Goal: Task Accomplishment & Management: Manage account settings

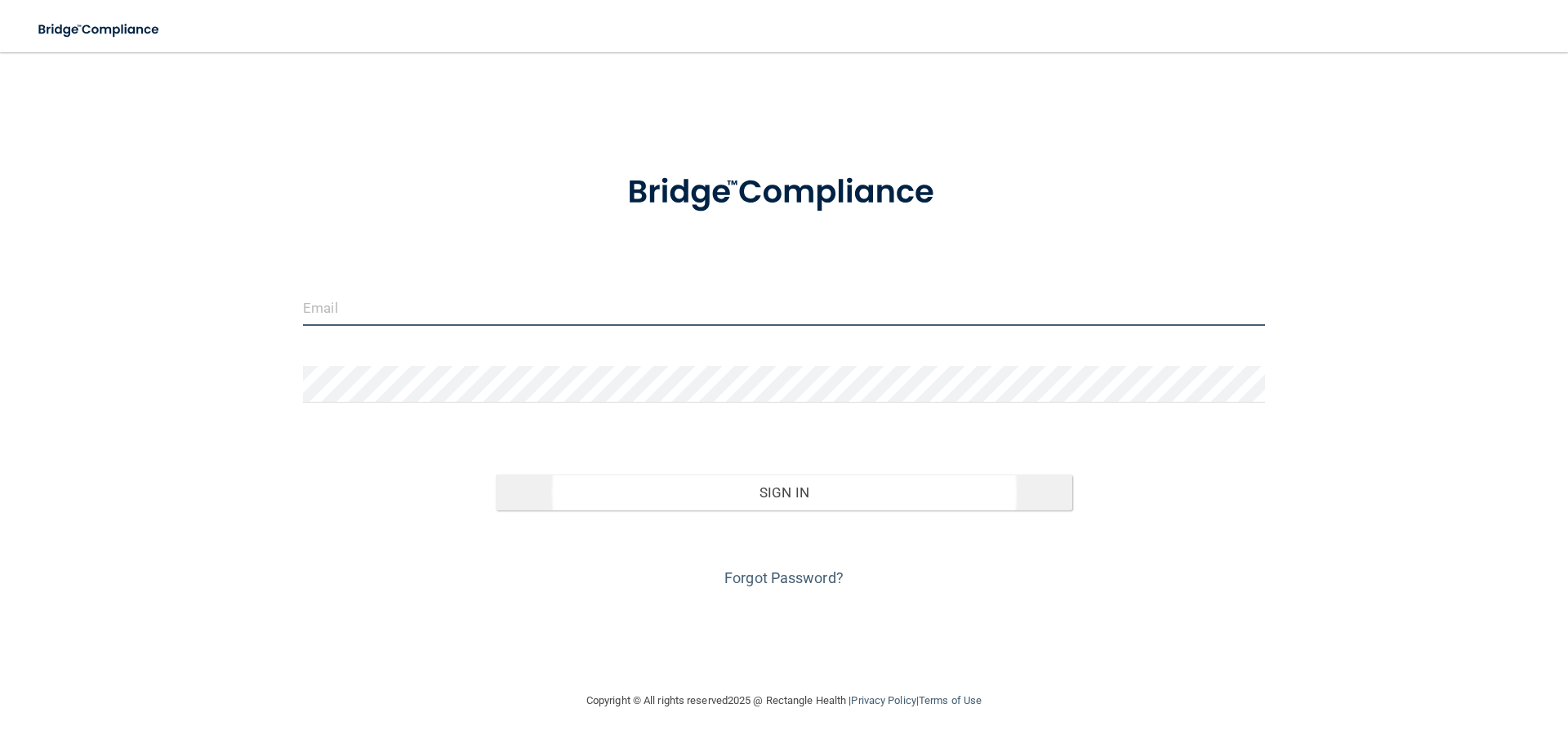
type input "[PERSON_NAME][EMAIL_ADDRESS][DOMAIN_NAME]"
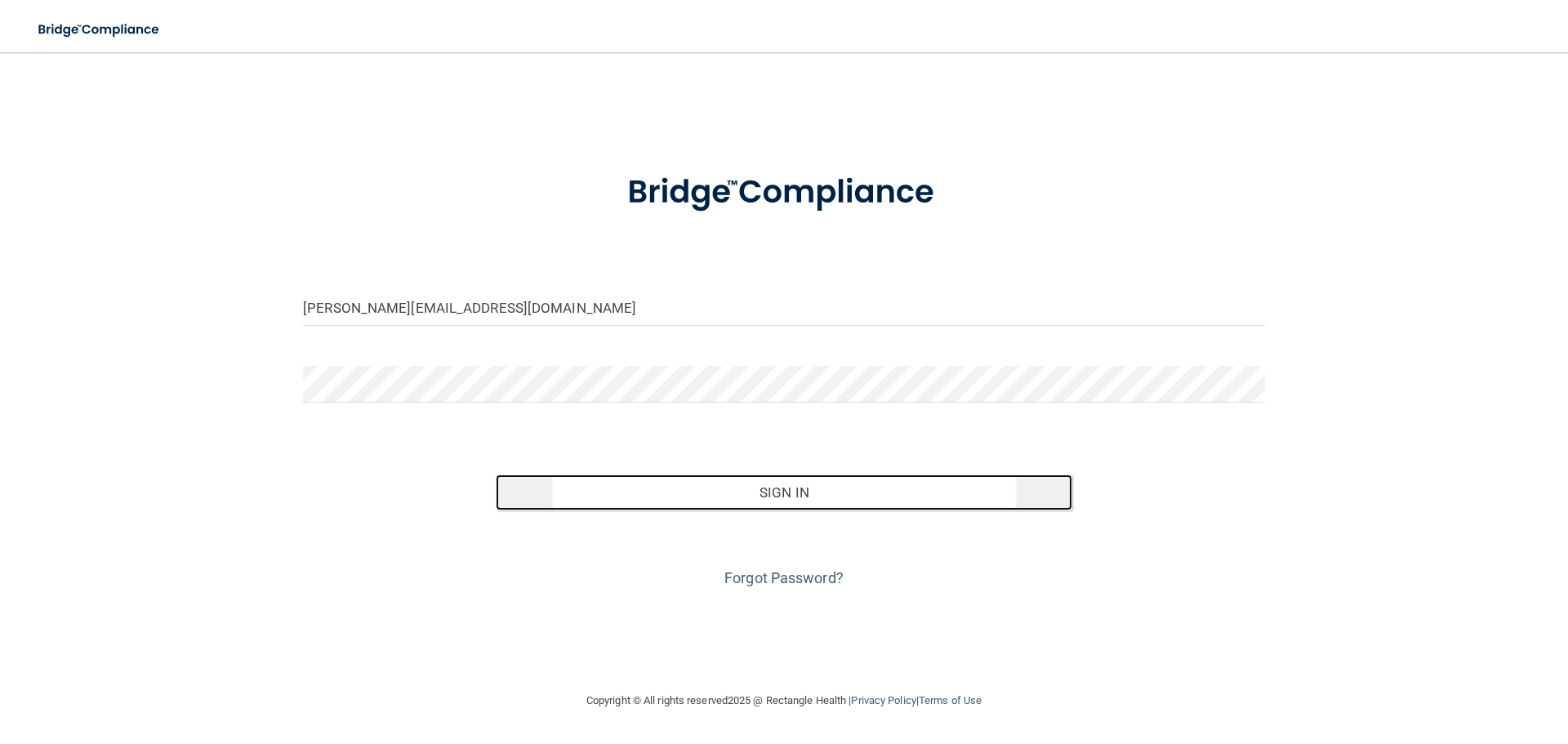
click at [771, 482] on button "Sign In" at bounding box center [785, 492] width 578 height 36
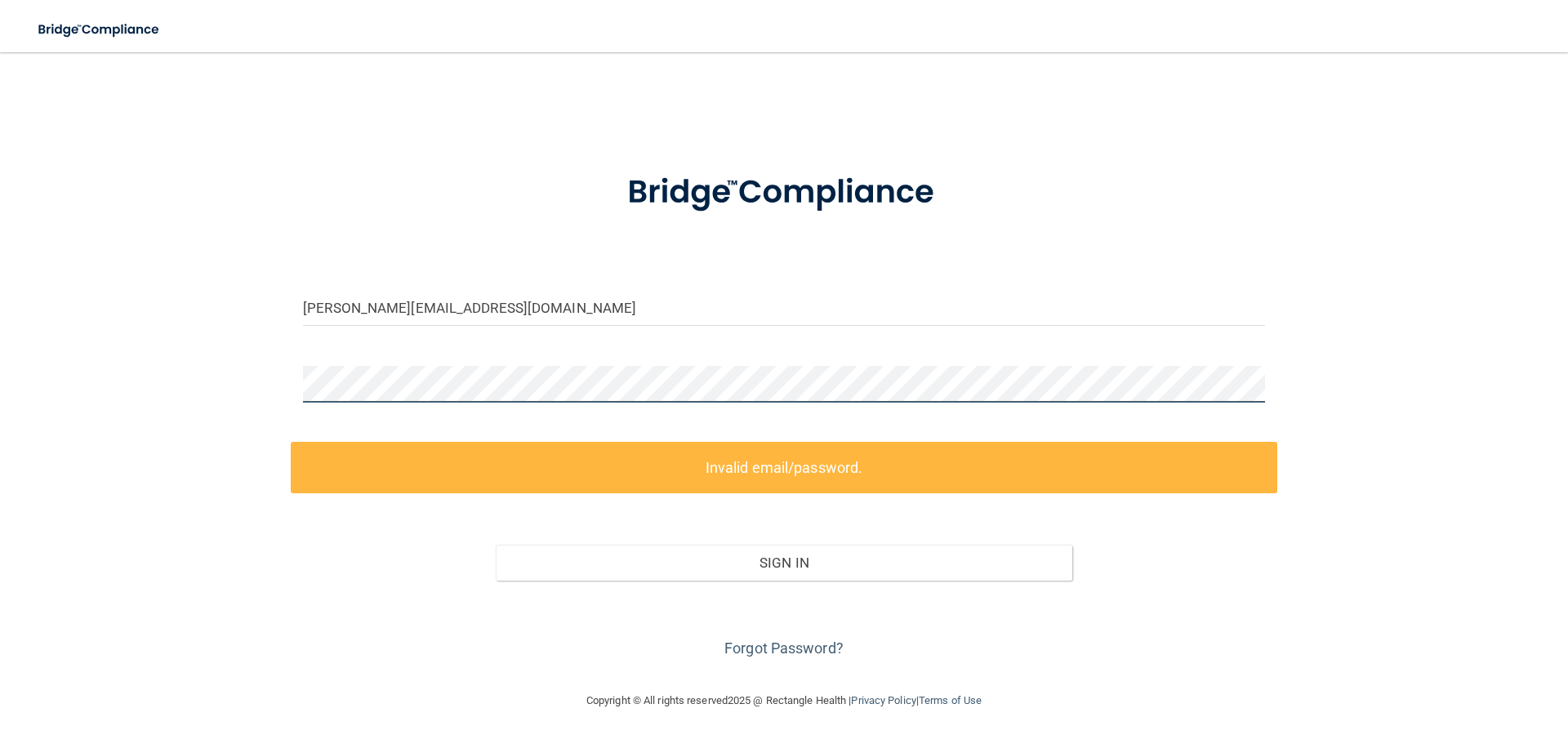
click at [263, 381] on div "[PERSON_NAME][EMAIL_ADDRESS][DOMAIN_NAME] Invalid email/password. You don't hav…" at bounding box center [784, 371] width 1503 height 606
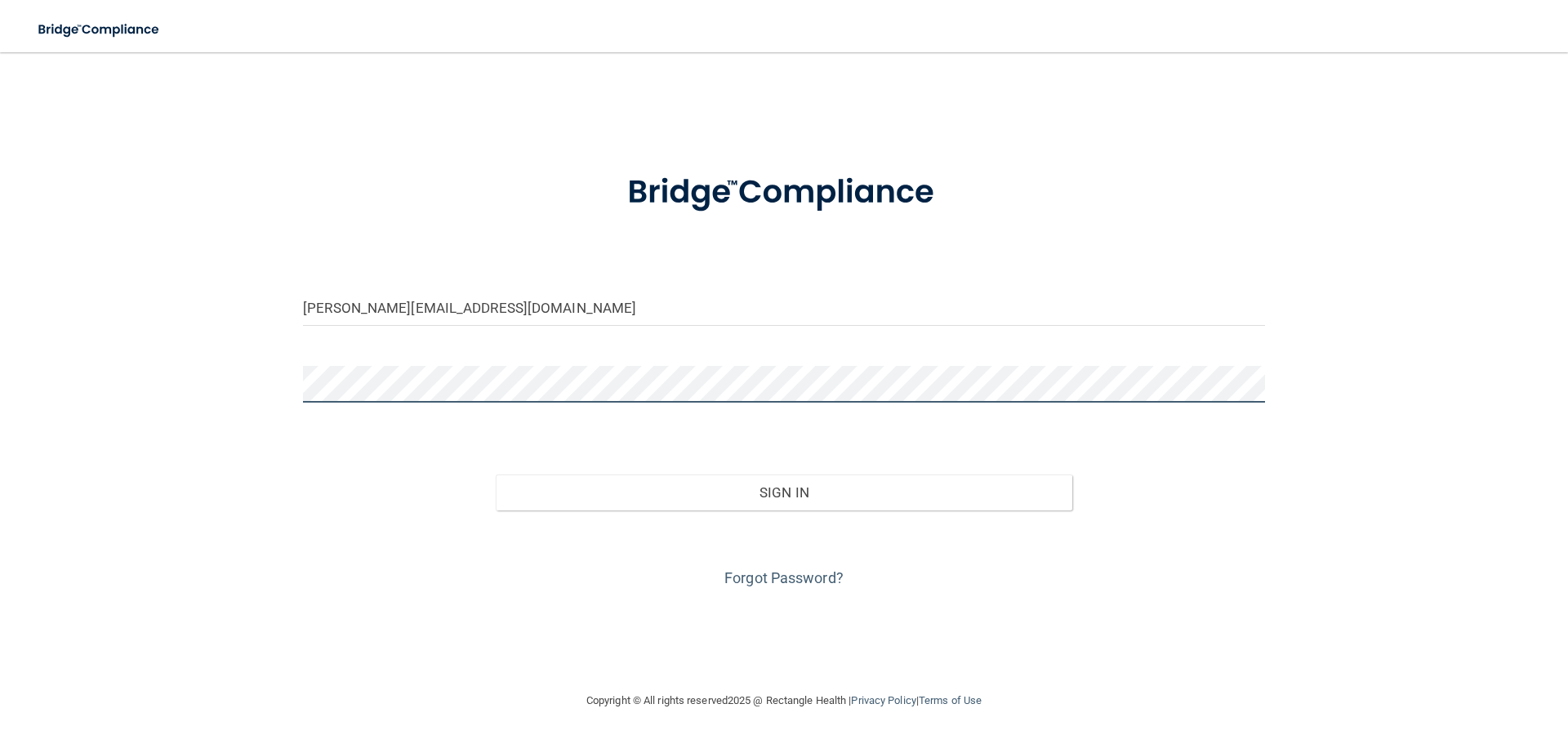
click at [496, 474] on button "Sign In" at bounding box center [785, 492] width 578 height 36
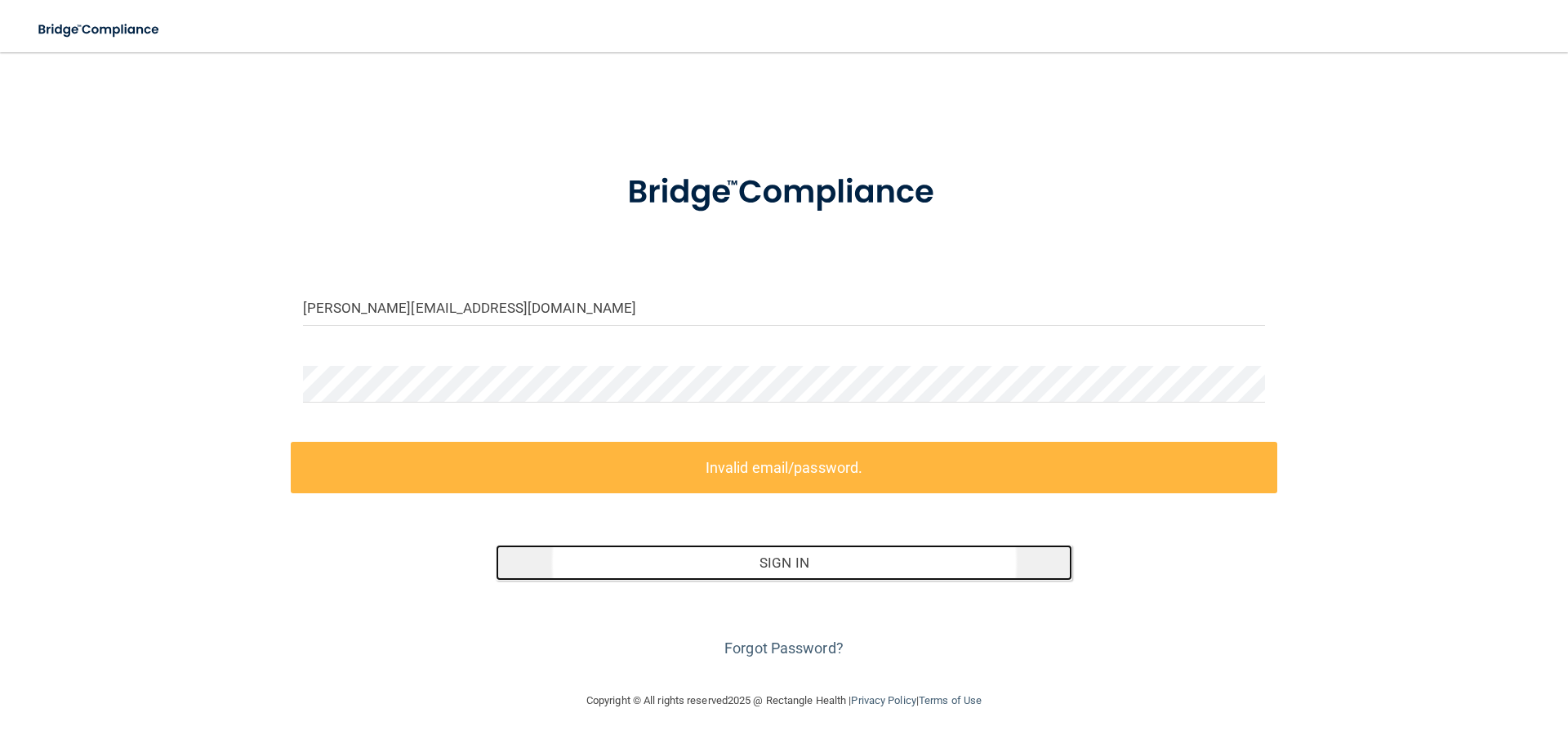
click at [761, 557] on button "Sign In" at bounding box center [785, 563] width 578 height 36
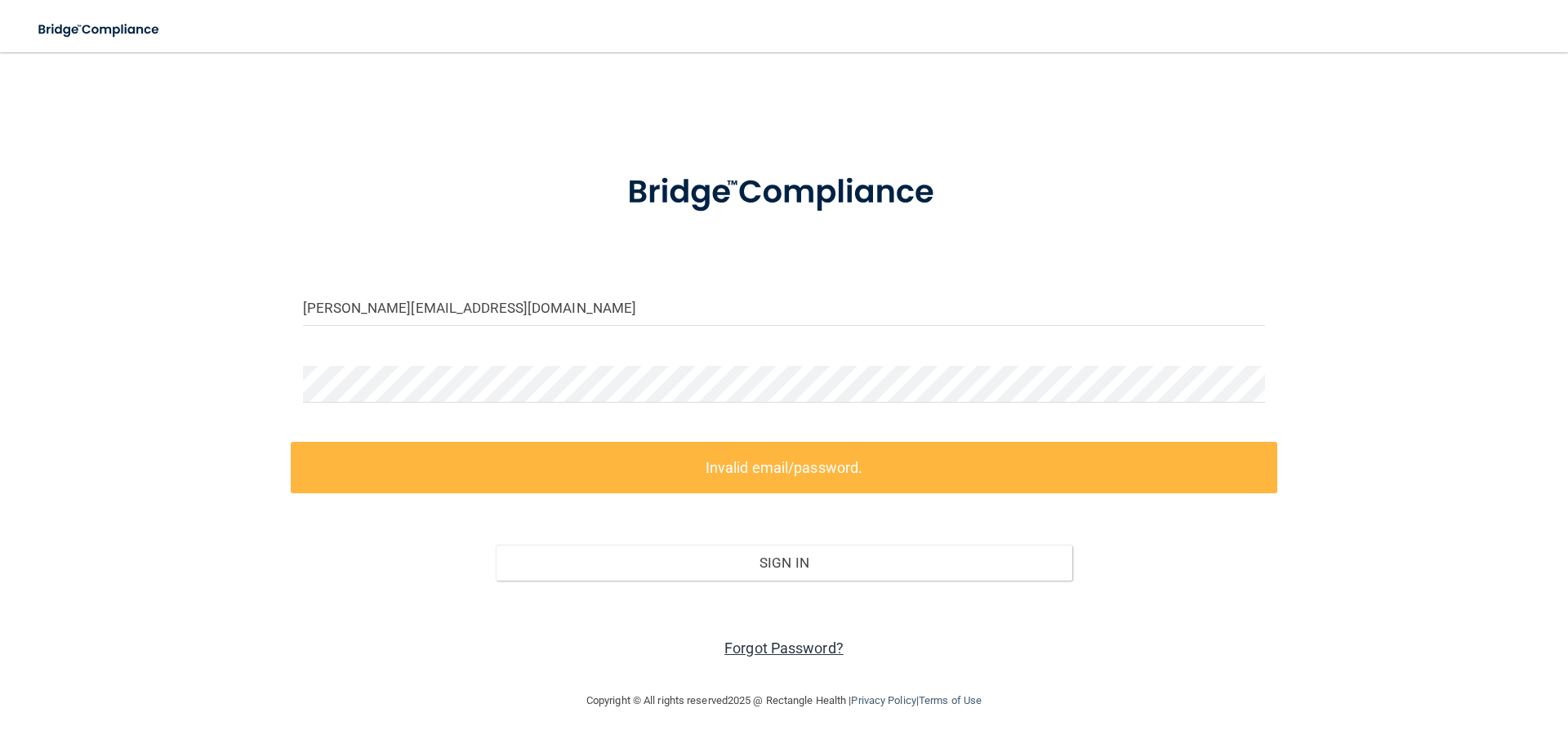
click at [763, 647] on link "Forgot Password?" at bounding box center [784, 647] width 120 height 17
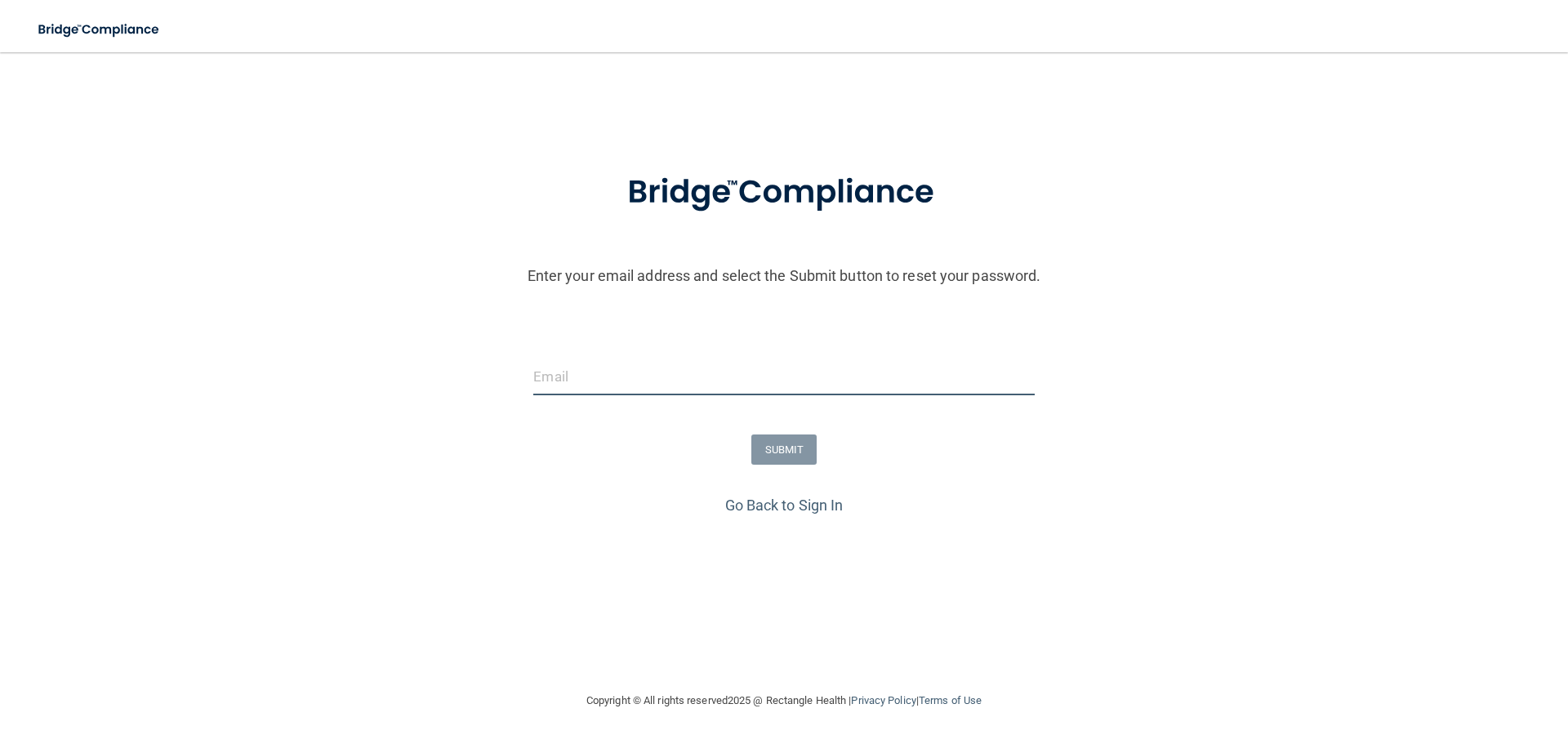
click at [580, 376] on input "email" at bounding box center [783, 377] width 501 height 37
type input "[PERSON_NAME][EMAIL_ADDRESS][DOMAIN_NAME]"
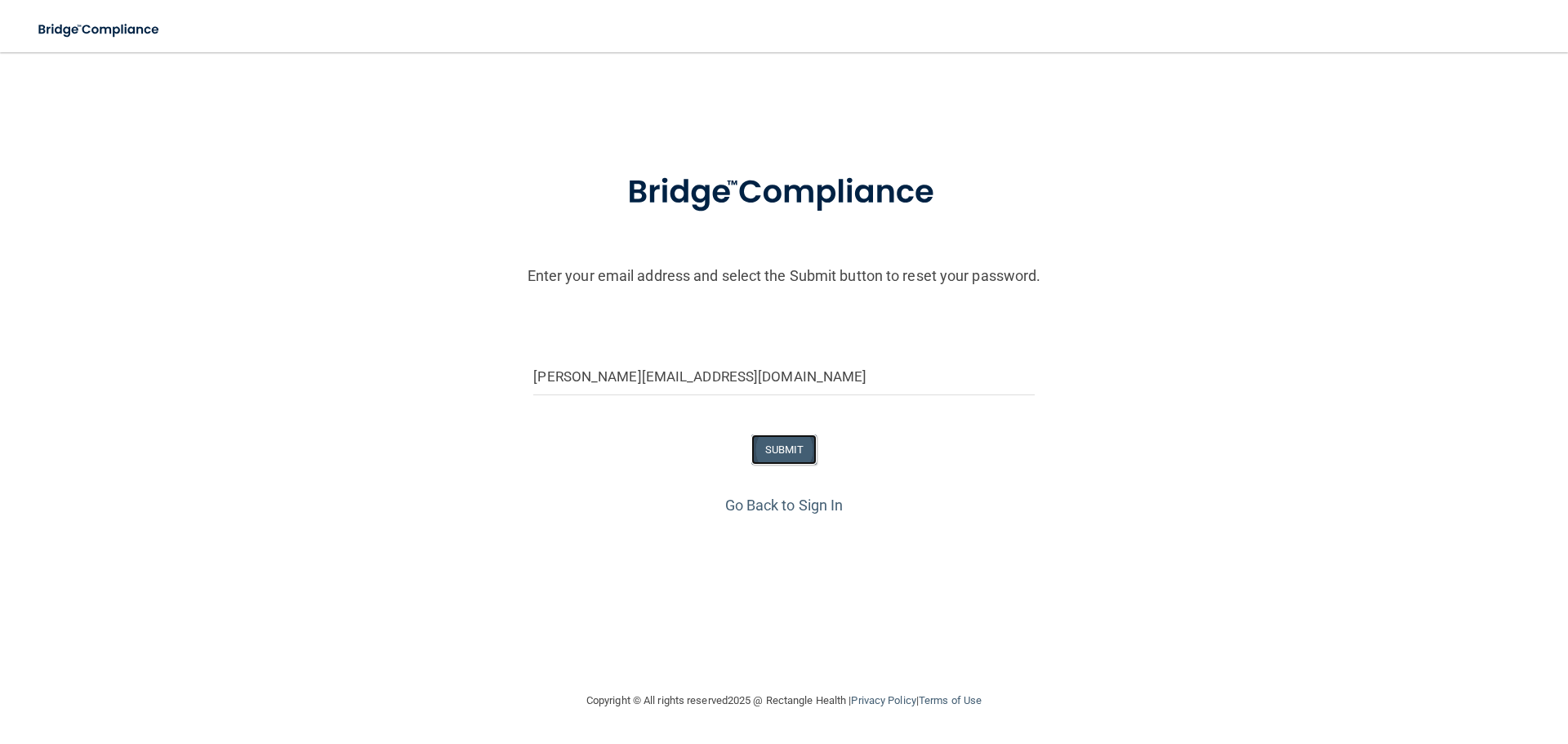
click at [777, 440] on button "SUBMIT" at bounding box center [784, 449] width 66 height 30
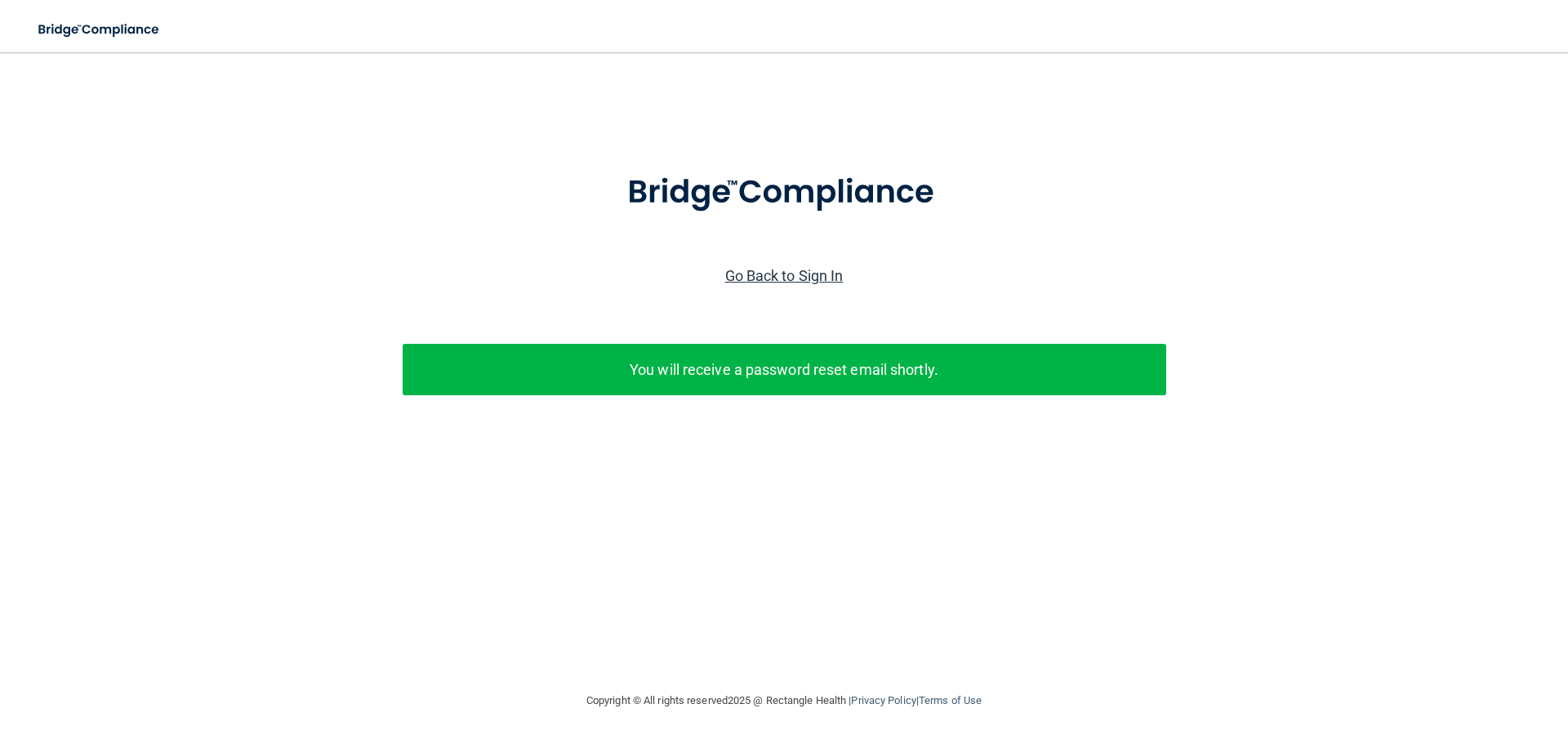
click at [783, 277] on link "Go Back to Sign In" at bounding box center [784, 275] width 119 height 17
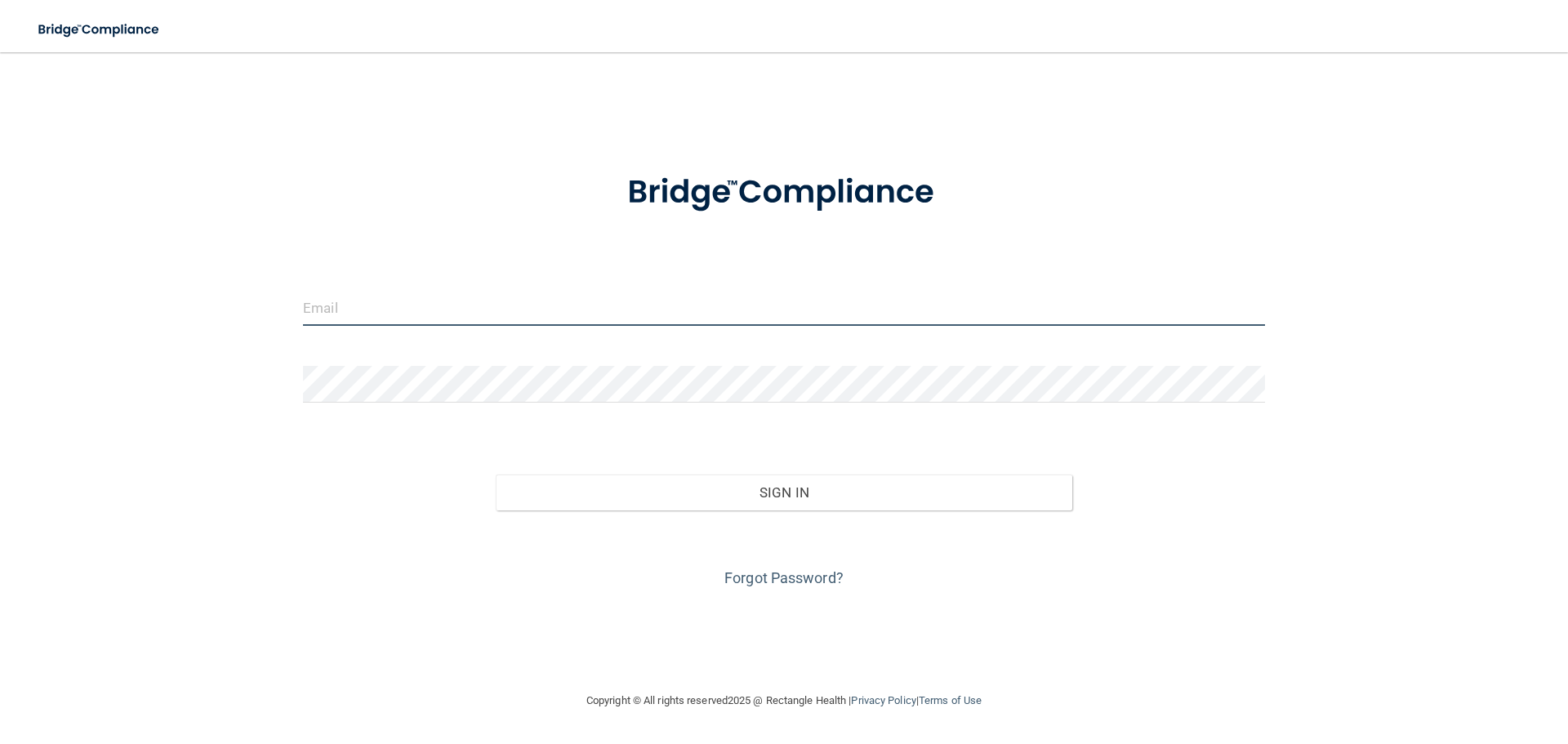
type input "[PERSON_NAME][EMAIL_ADDRESS][DOMAIN_NAME]"
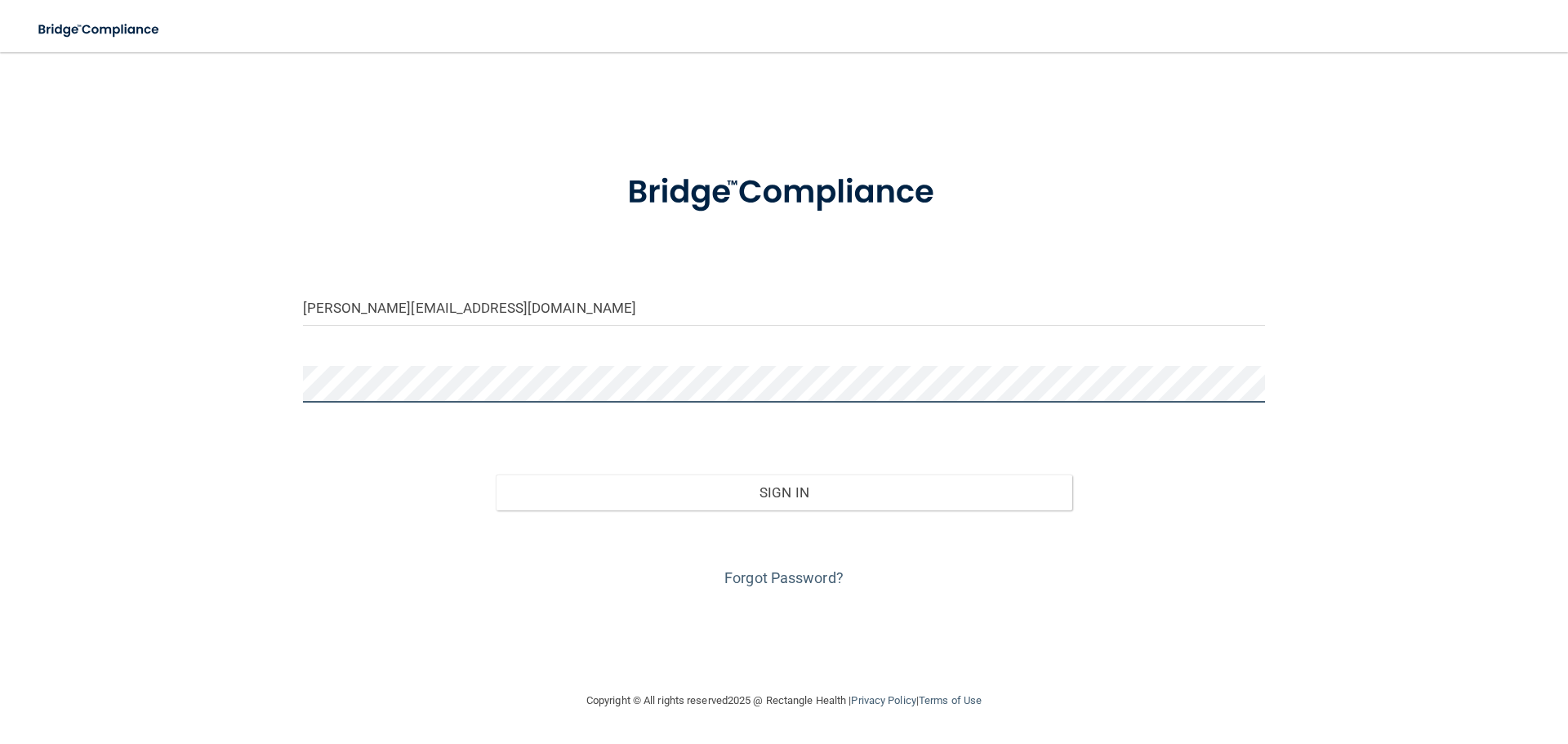
click at [238, 391] on div "[PERSON_NAME][EMAIL_ADDRESS][DOMAIN_NAME] Invalid email/password. You don't hav…" at bounding box center [784, 371] width 1503 height 606
click at [496, 474] on button "Sign In" at bounding box center [785, 492] width 578 height 36
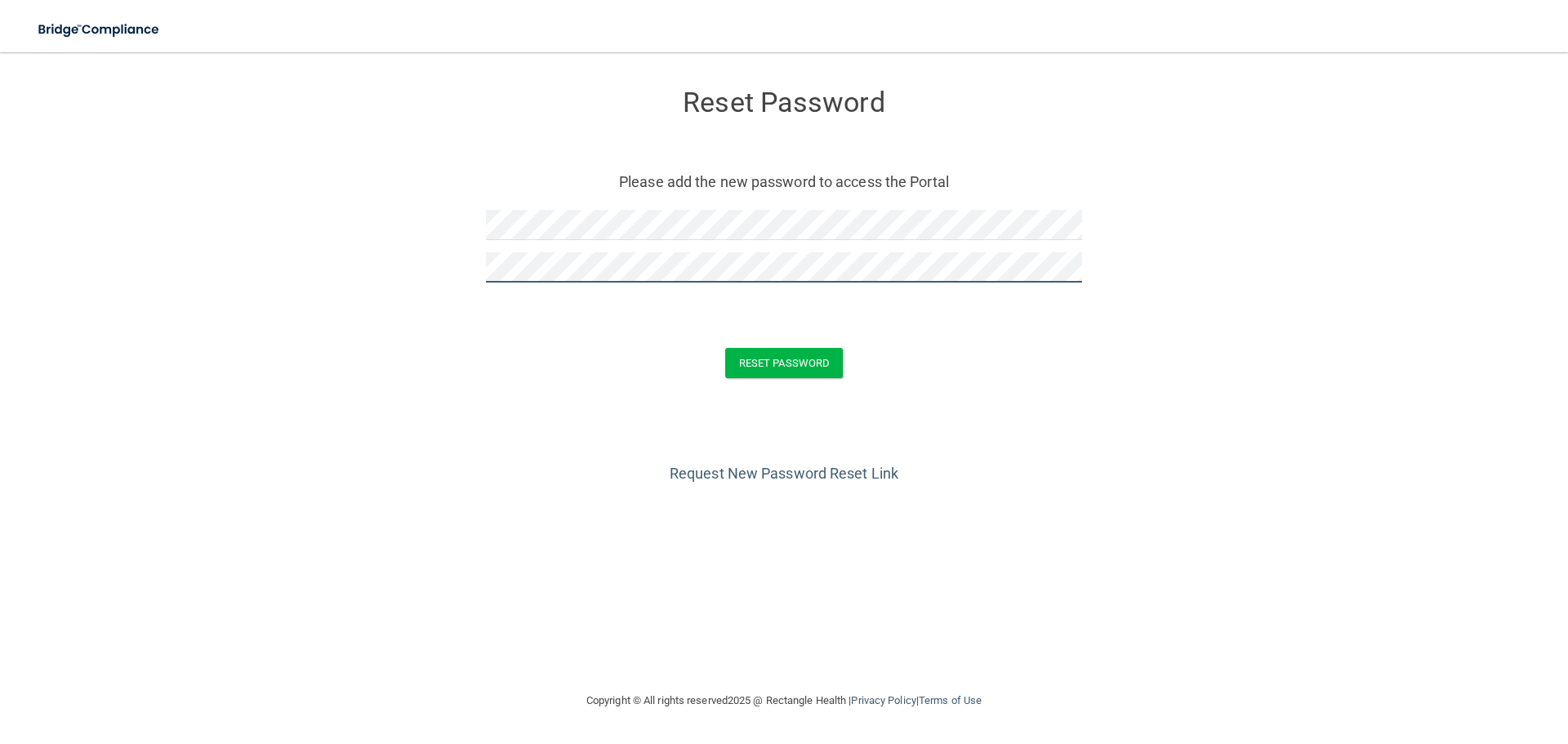
click at [725, 348] on button "Reset Password" at bounding box center [784, 362] width 118 height 30
